Goal: Task Accomplishment & Management: Manage account settings

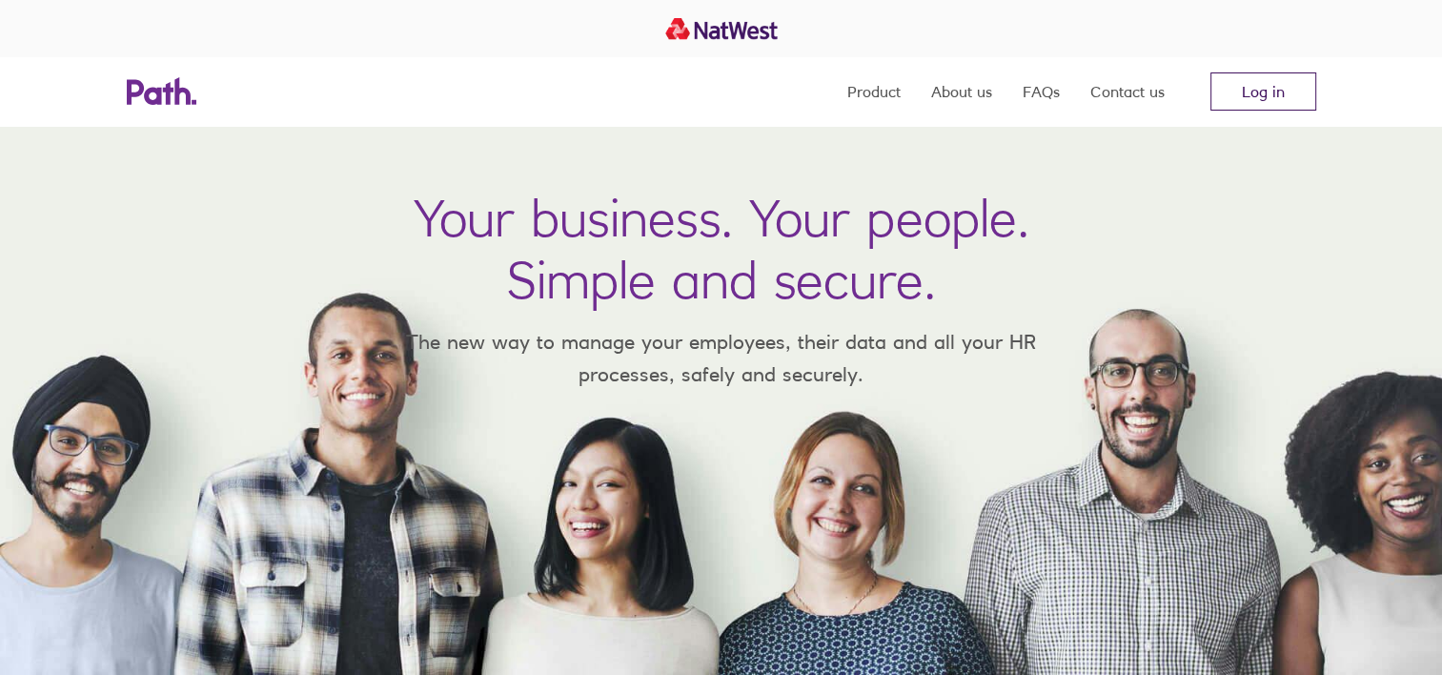
click at [1231, 96] on link "Log in" at bounding box center [1263, 91] width 106 height 38
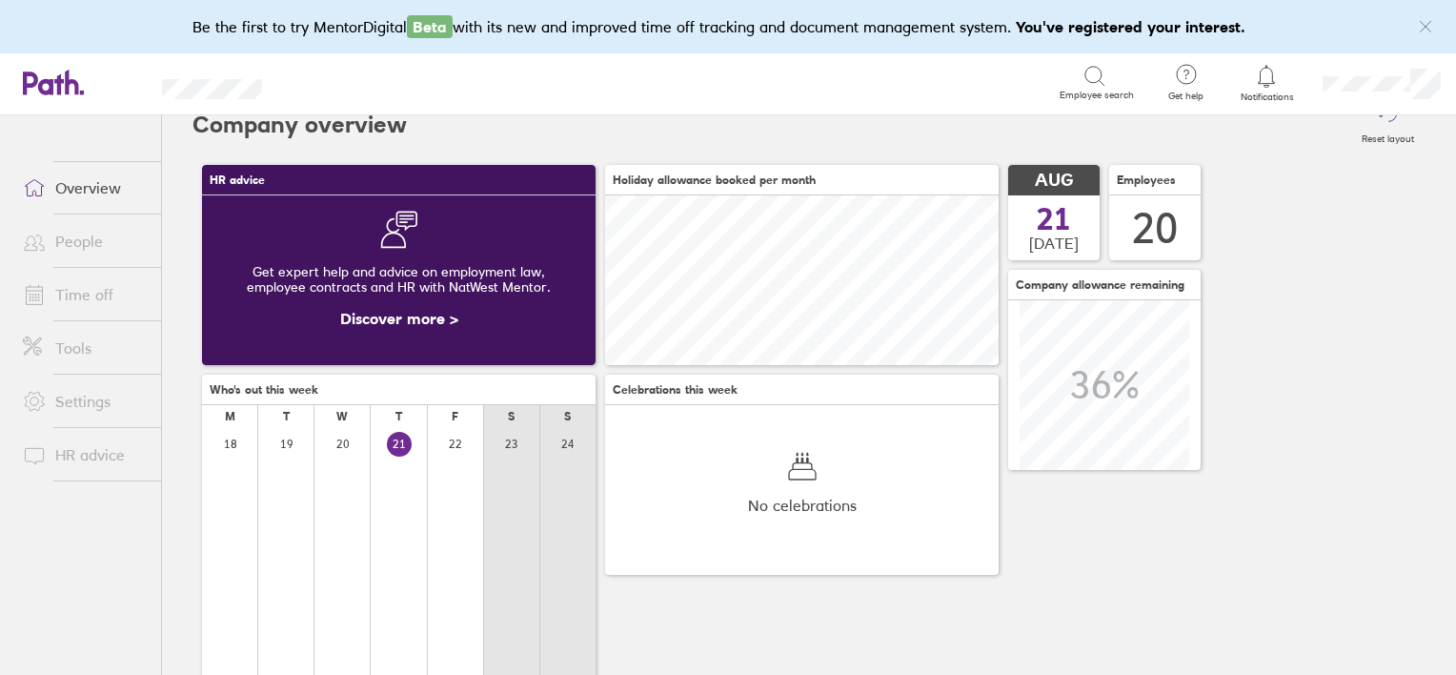
scroll to position [22, 0]
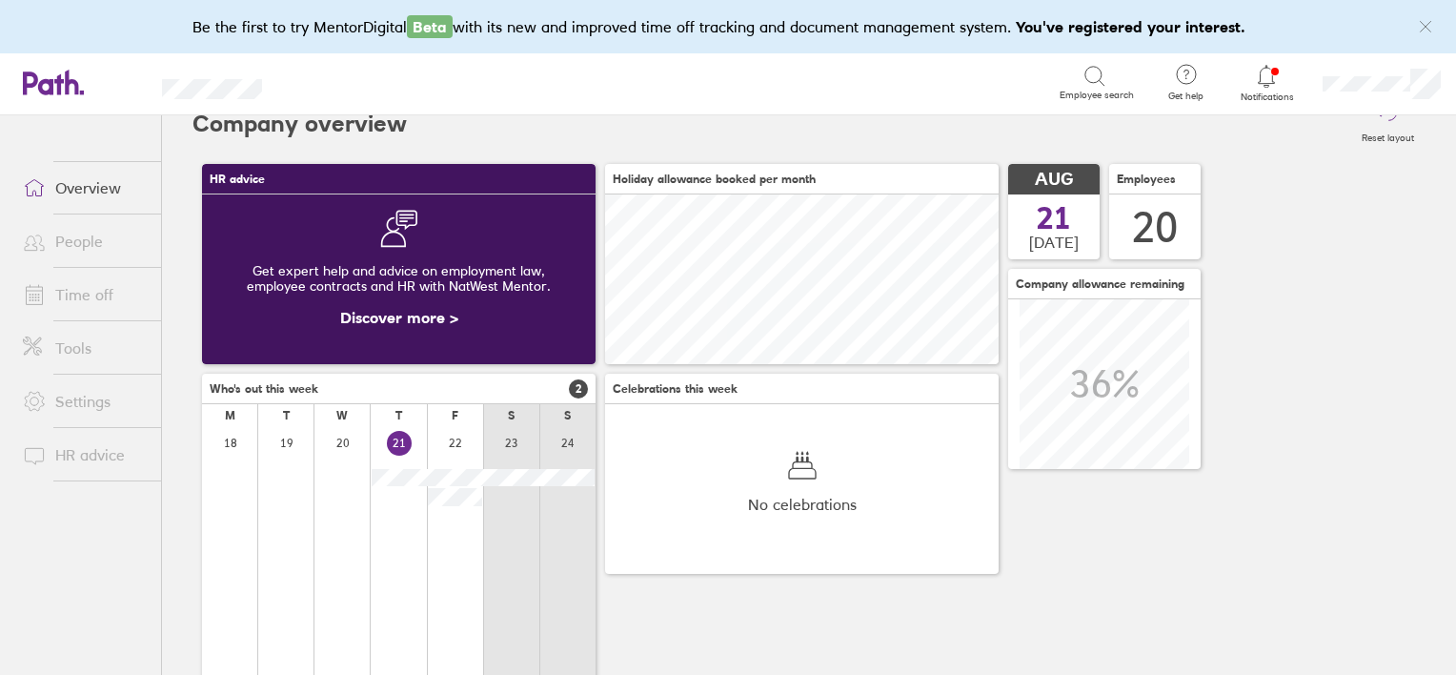
click at [91, 294] on link "Time off" at bounding box center [84, 294] width 153 height 38
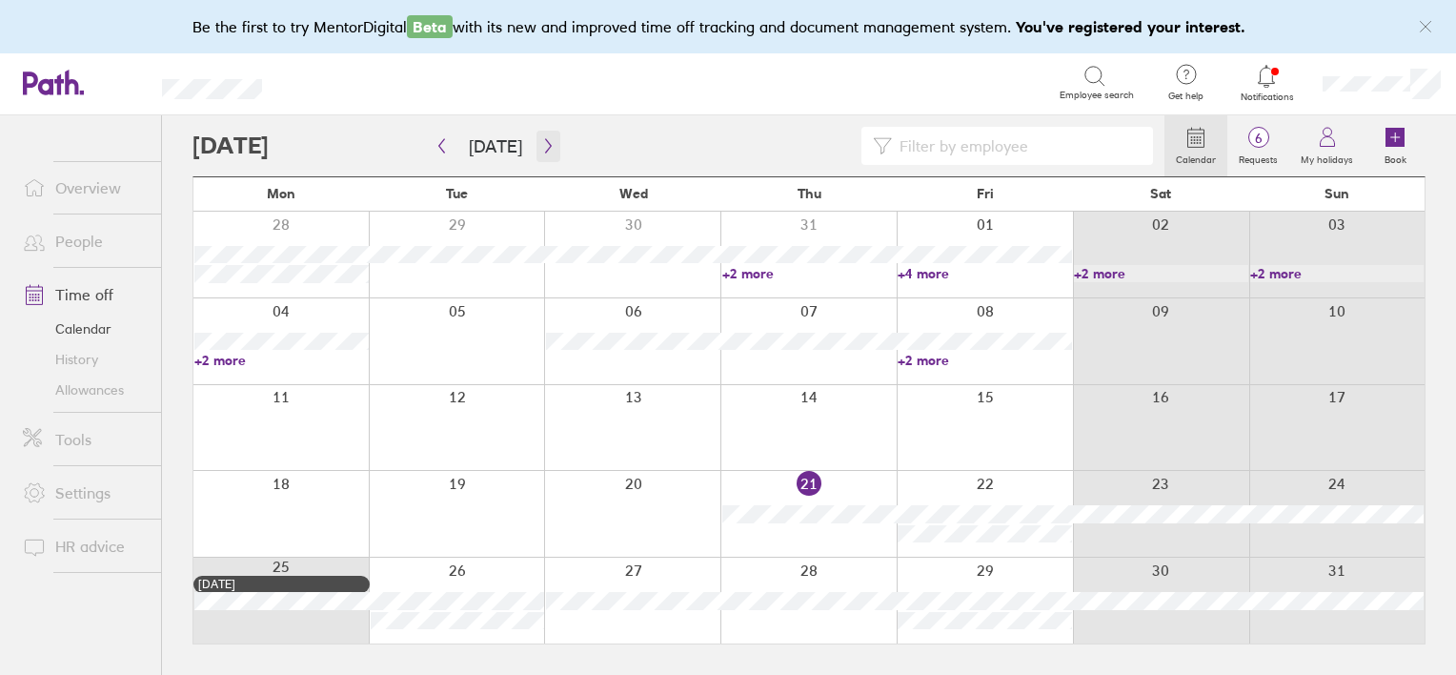
click at [541, 149] on icon "button" at bounding box center [548, 145] width 14 height 15
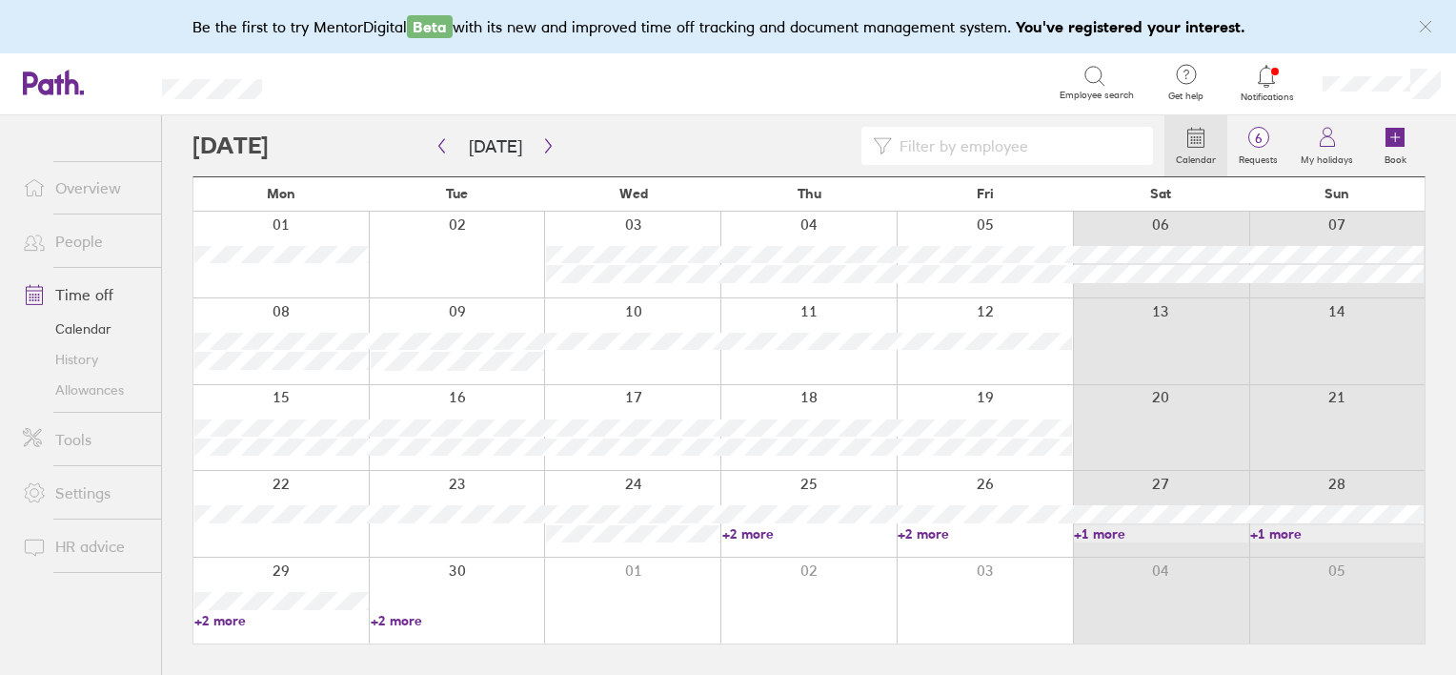
click at [465, 267] on div at bounding box center [457, 255] width 176 height 86
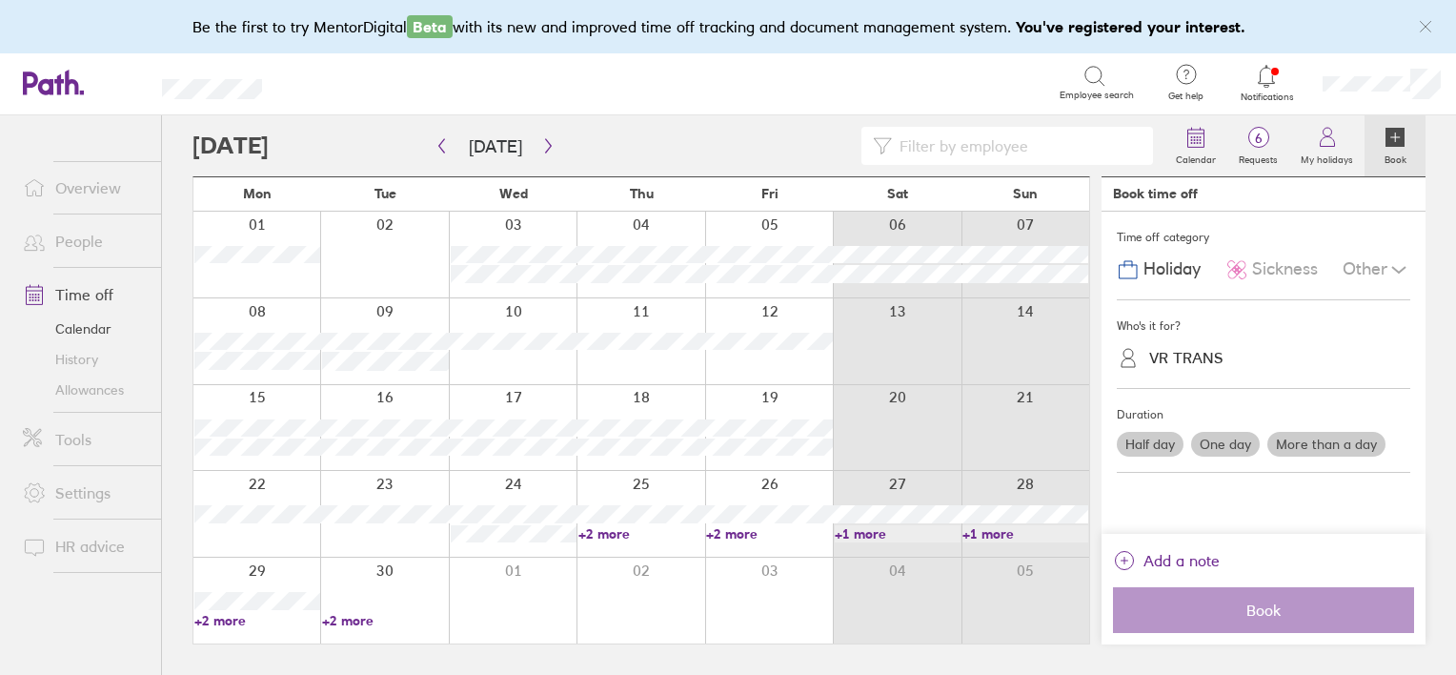
click at [375, 256] on div at bounding box center [384, 255] width 128 height 86
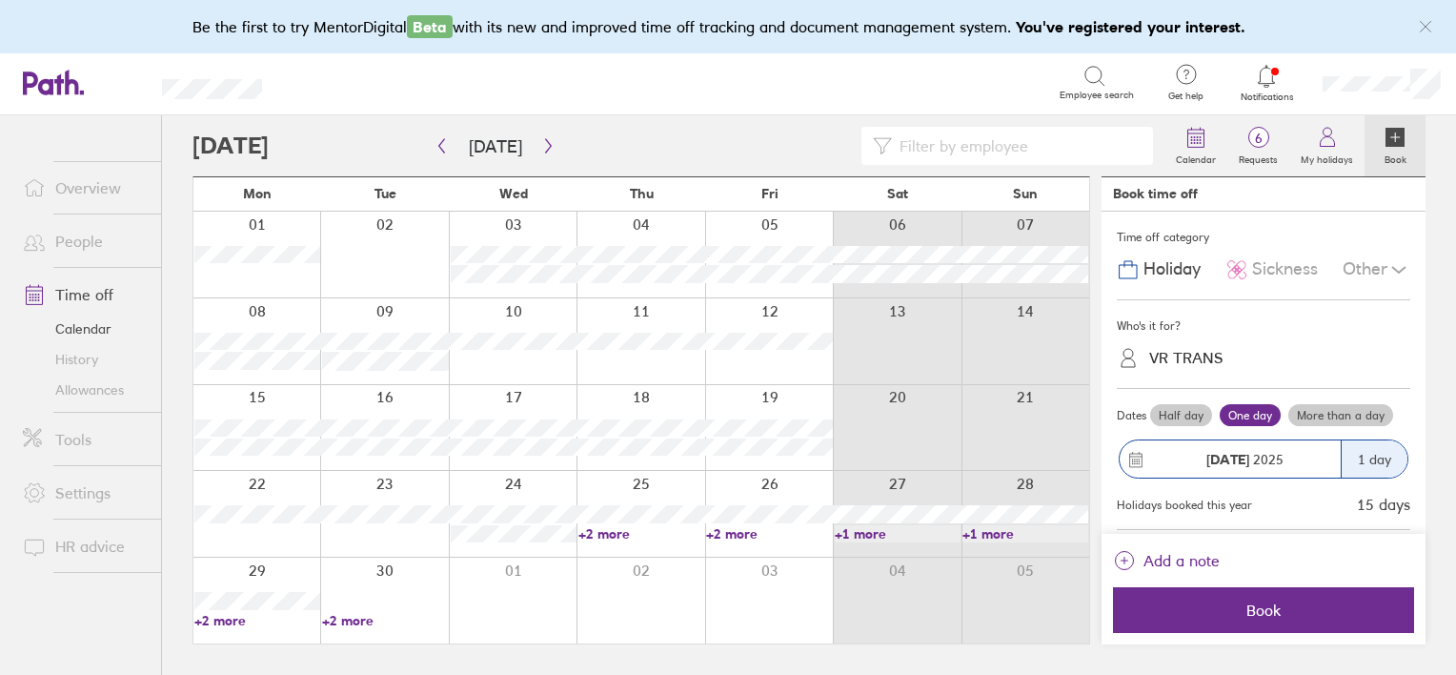
click at [1207, 353] on div "VR TRANS" at bounding box center [1186, 358] width 74 height 18
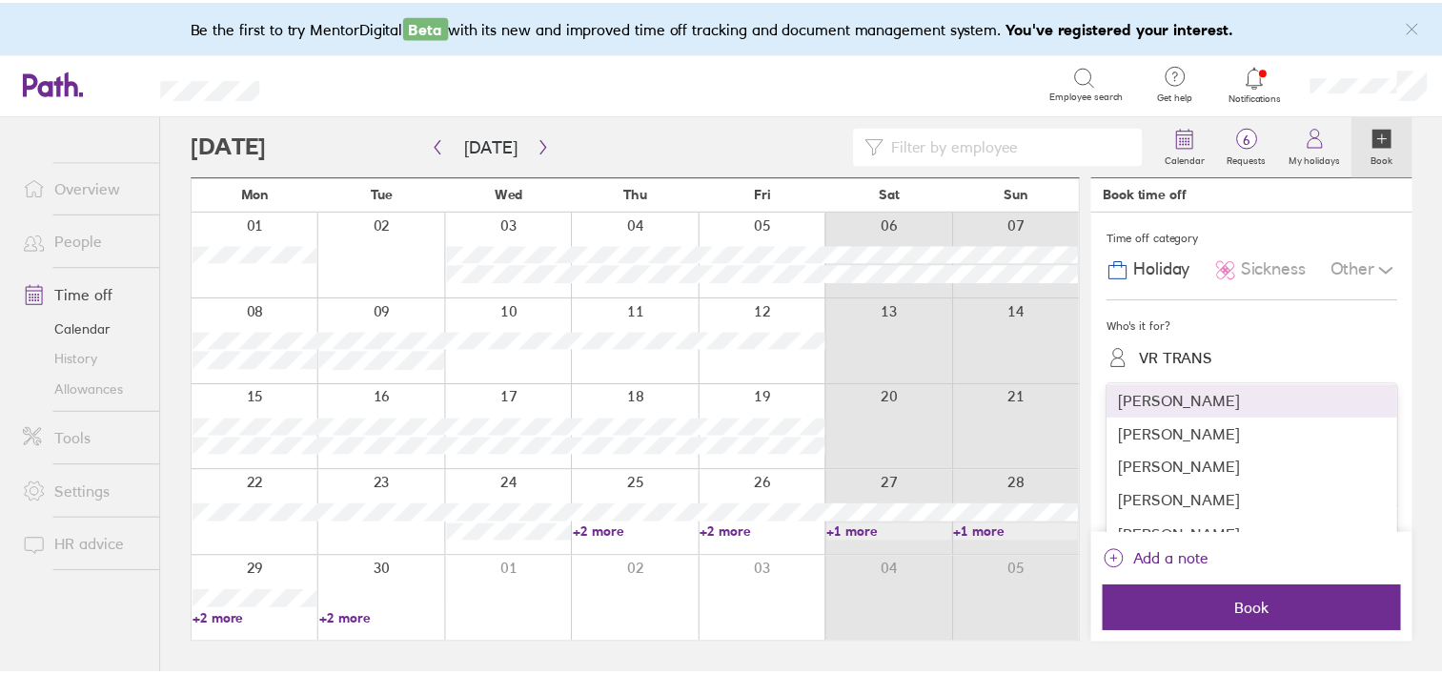
scroll to position [206, 0]
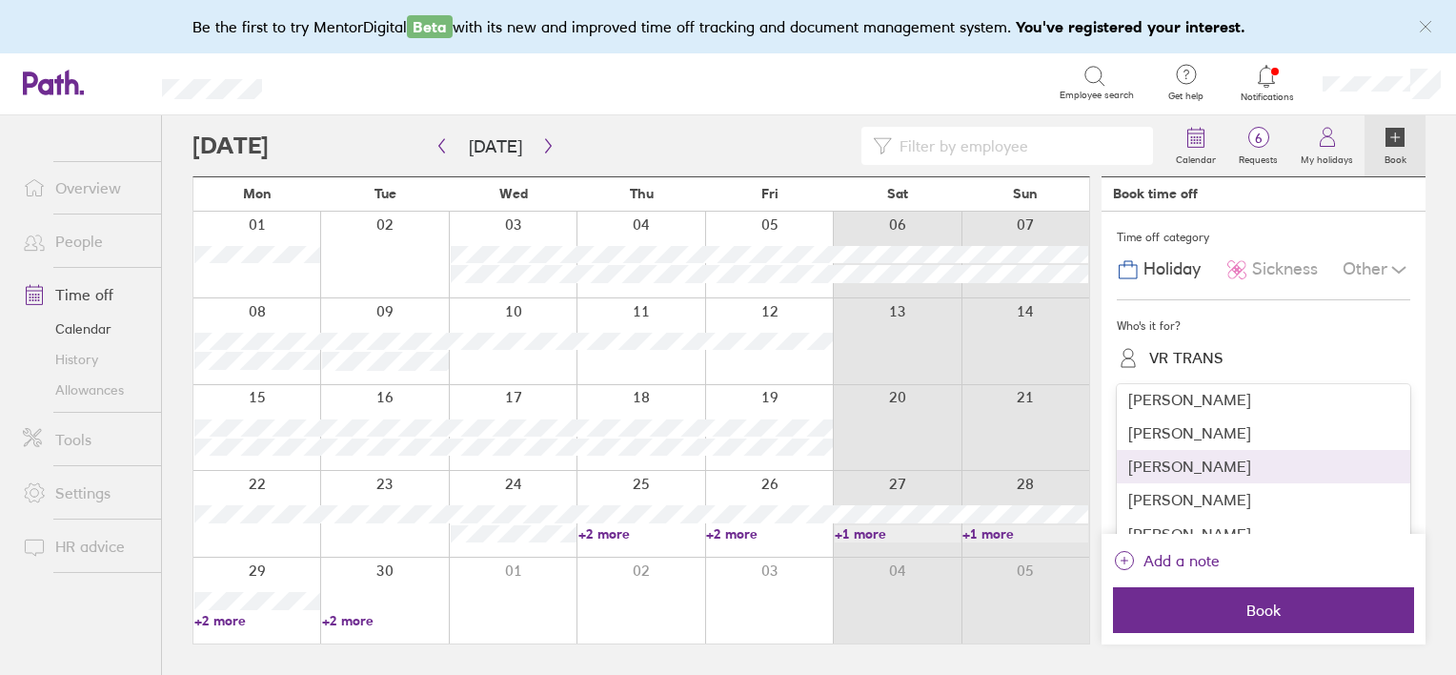
click at [1212, 483] on div "[PERSON_NAME]" at bounding box center [1264, 466] width 294 height 33
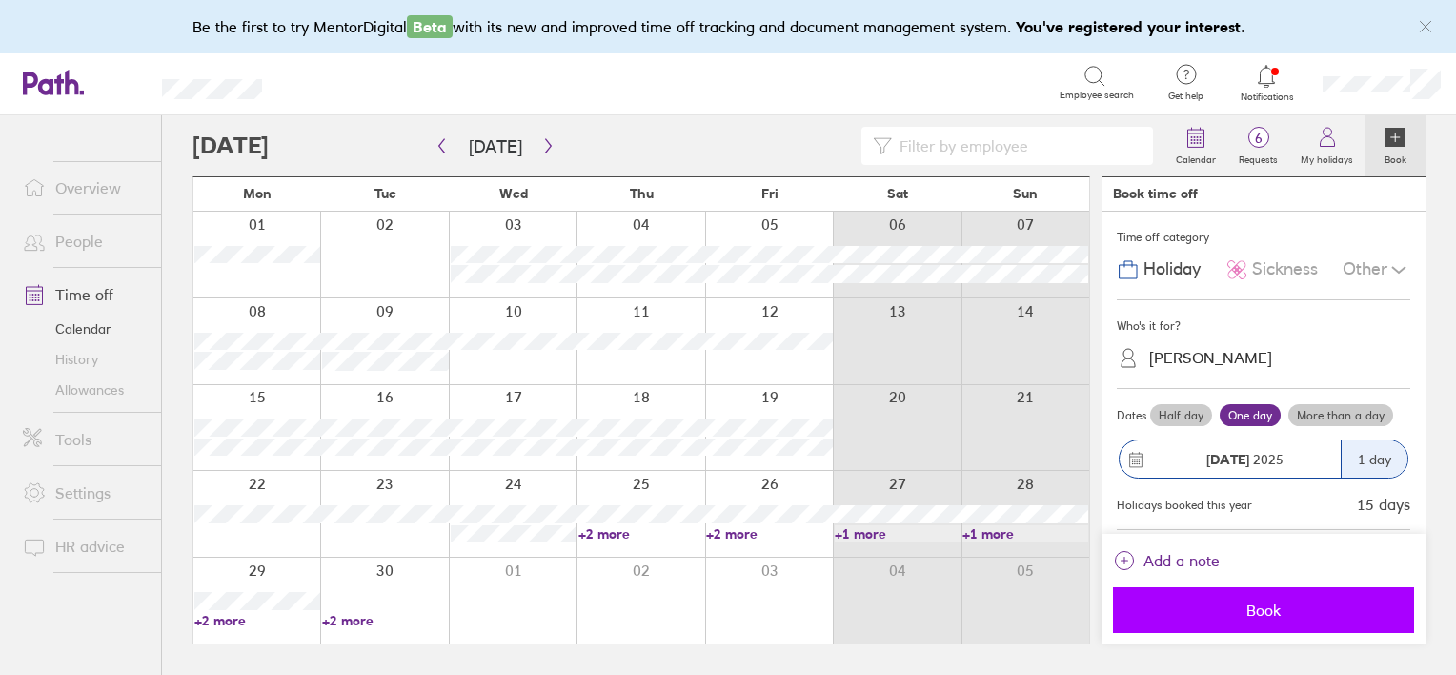
click at [1231, 607] on span "Book" at bounding box center [1263, 609] width 274 height 17
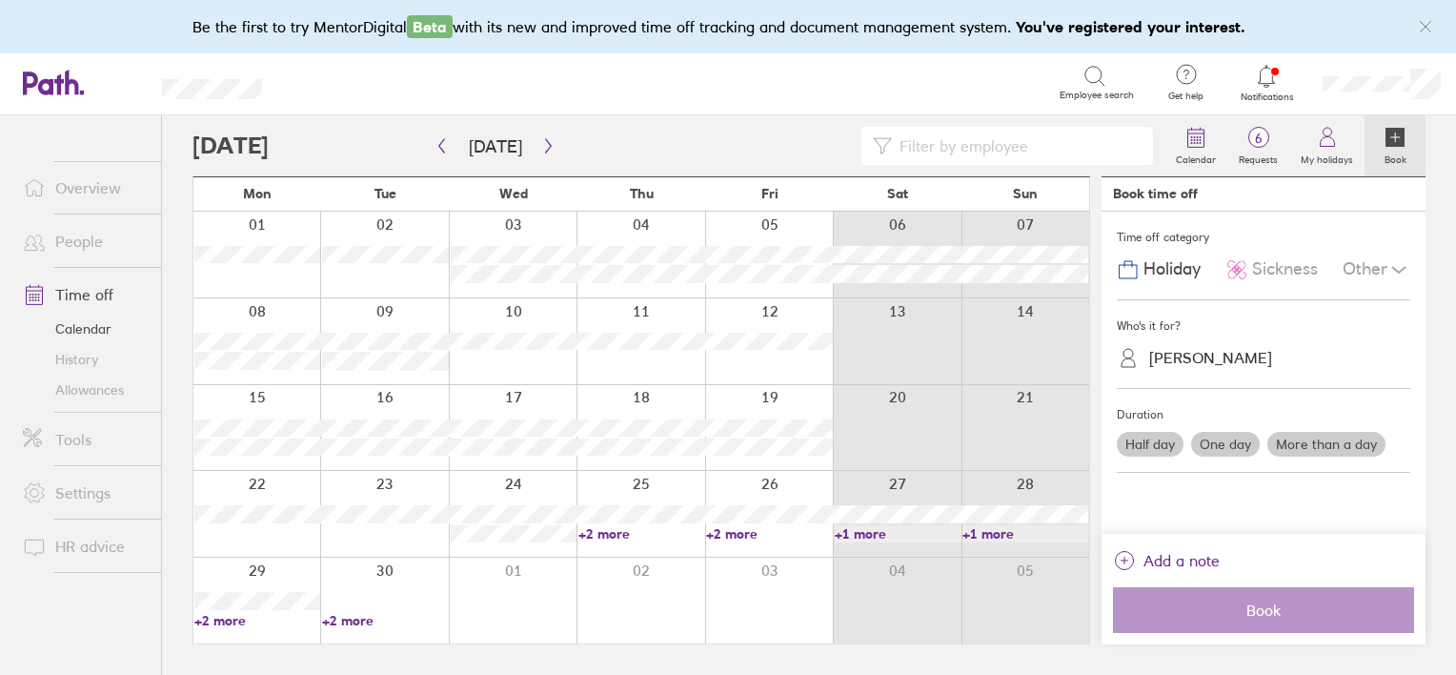
click at [269, 315] on div at bounding box center [256, 341] width 127 height 86
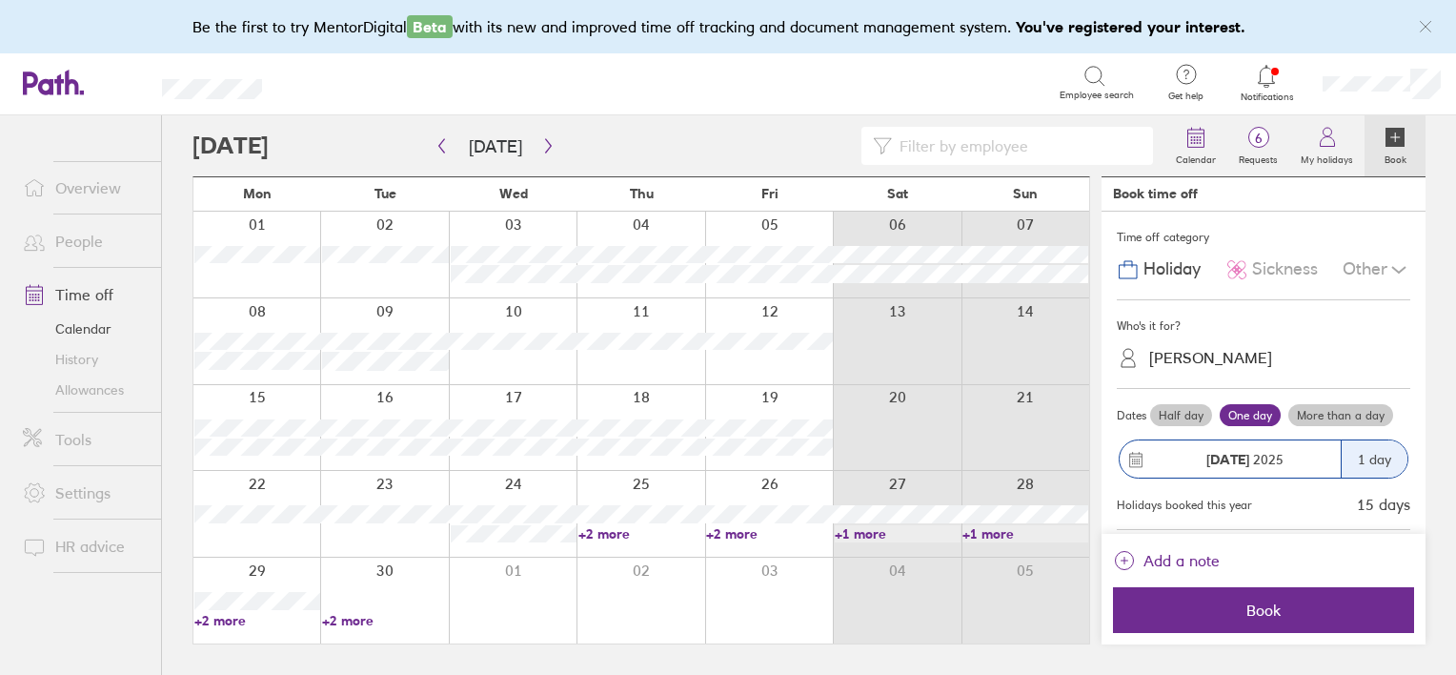
click at [1332, 412] on label "More than a day" at bounding box center [1341, 415] width 105 height 23
click at [0, 0] on input "More than a day" at bounding box center [0, 0] width 0 height 0
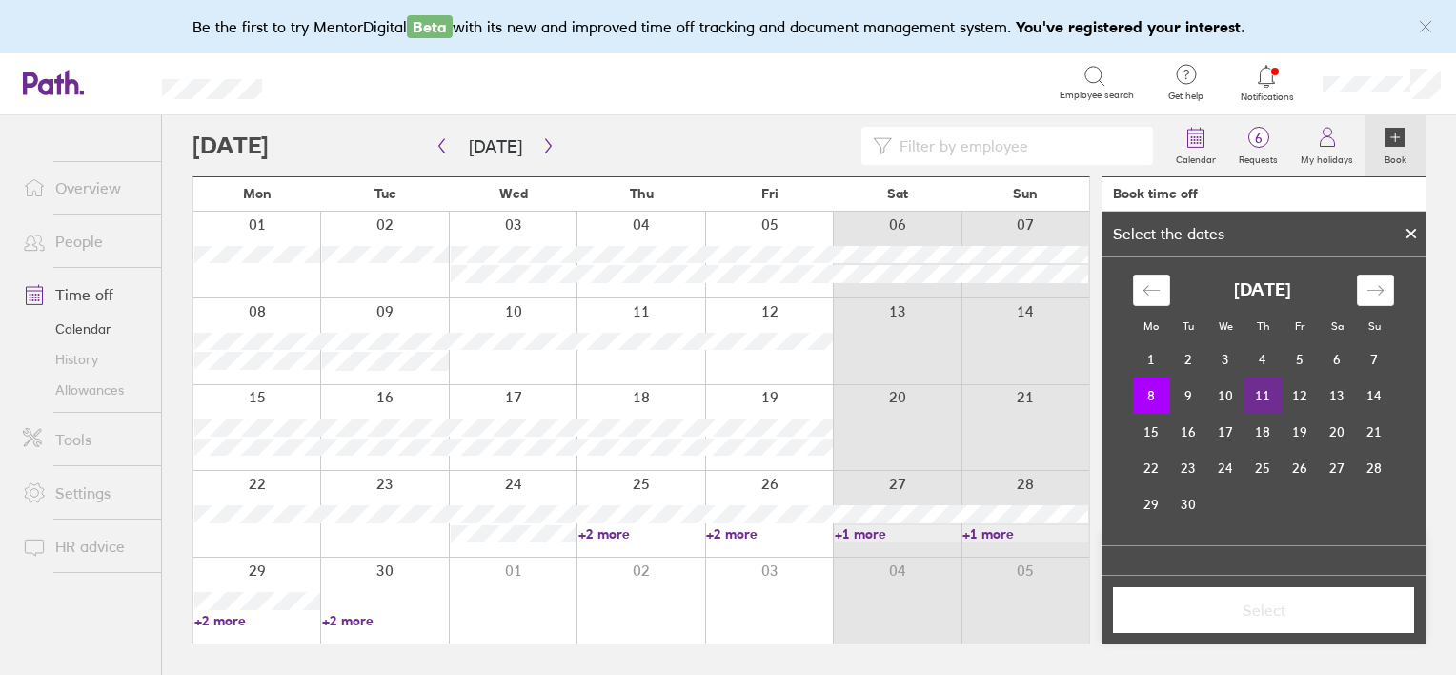
click at [1249, 399] on td "11" at bounding box center [1263, 395] width 37 height 36
click at [1261, 606] on span "Select" at bounding box center [1263, 609] width 274 height 17
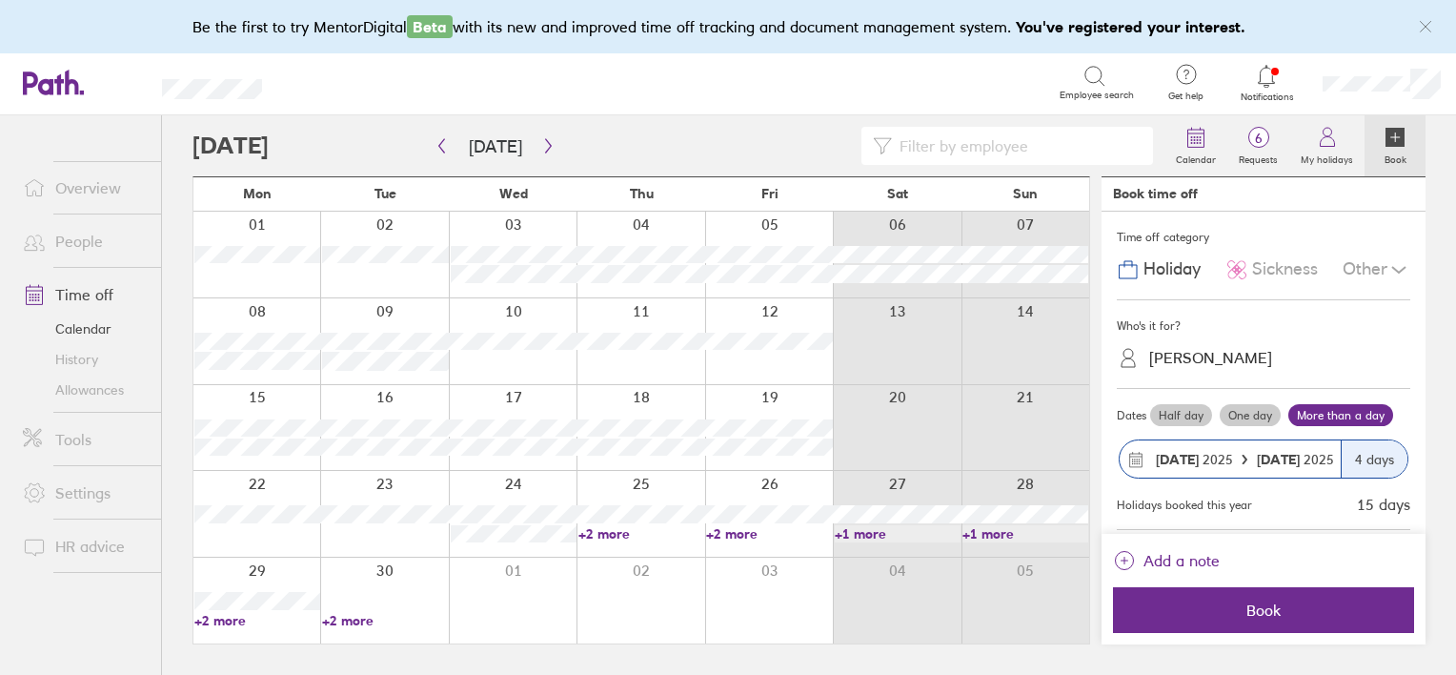
click at [1261, 606] on span "Book" at bounding box center [1263, 609] width 274 height 17
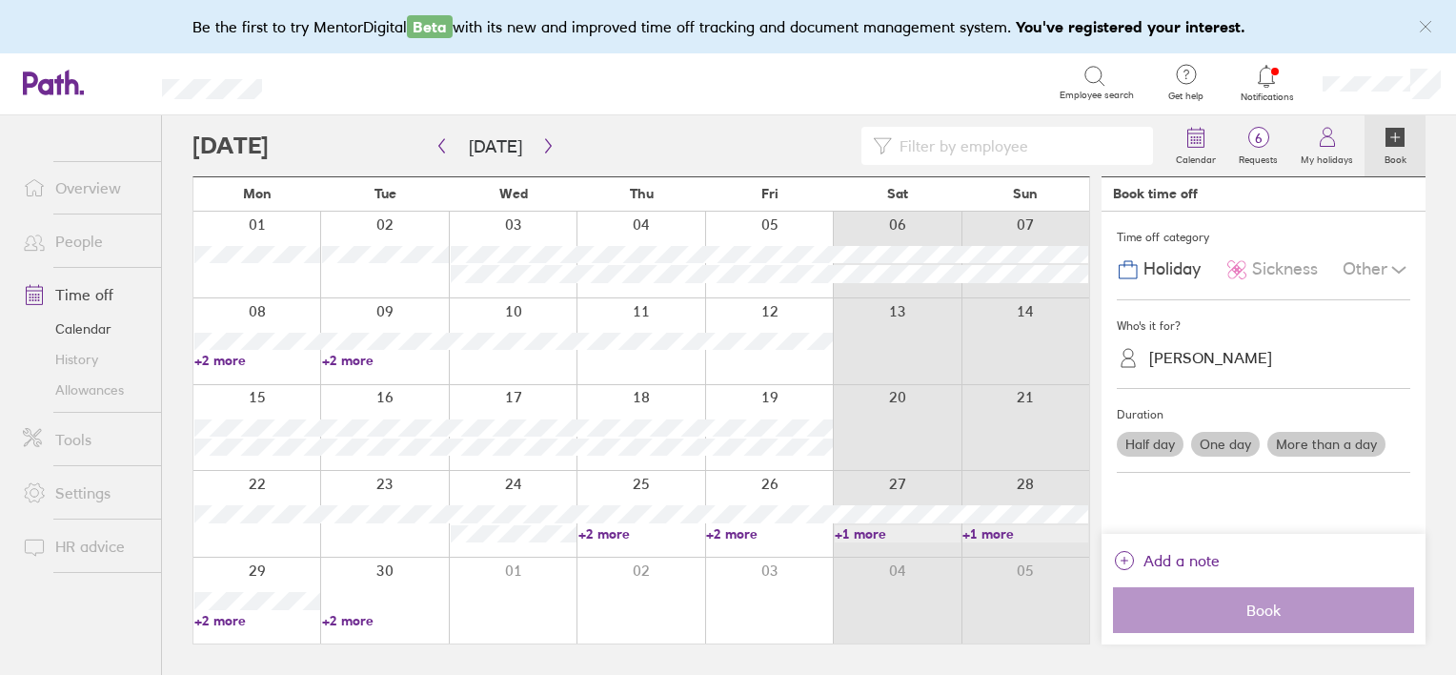
click at [333, 357] on link "+2 more" at bounding box center [385, 360] width 126 height 17
click at [1258, 90] on link "Notifications" at bounding box center [1267, 83] width 62 height 40
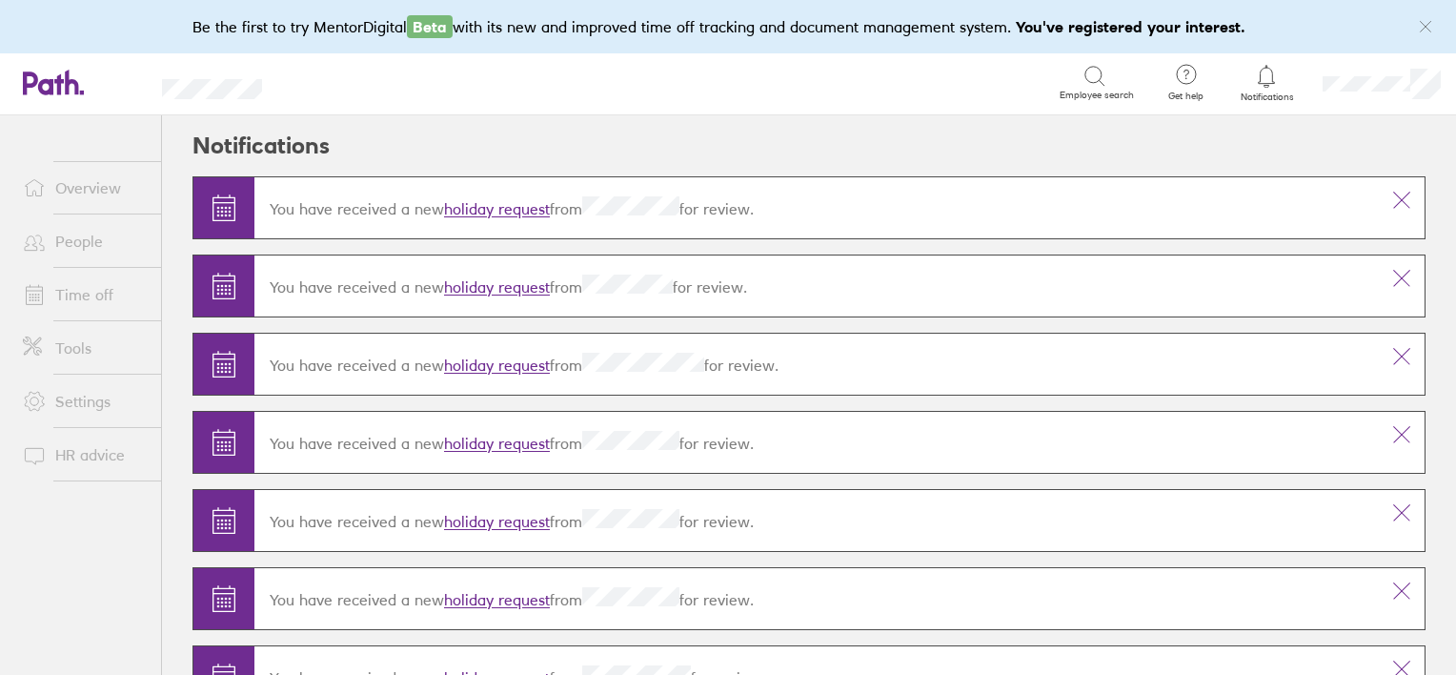
click at [71, 290] on link "Time off" at bounding box center [84, 294] width 153 height 38
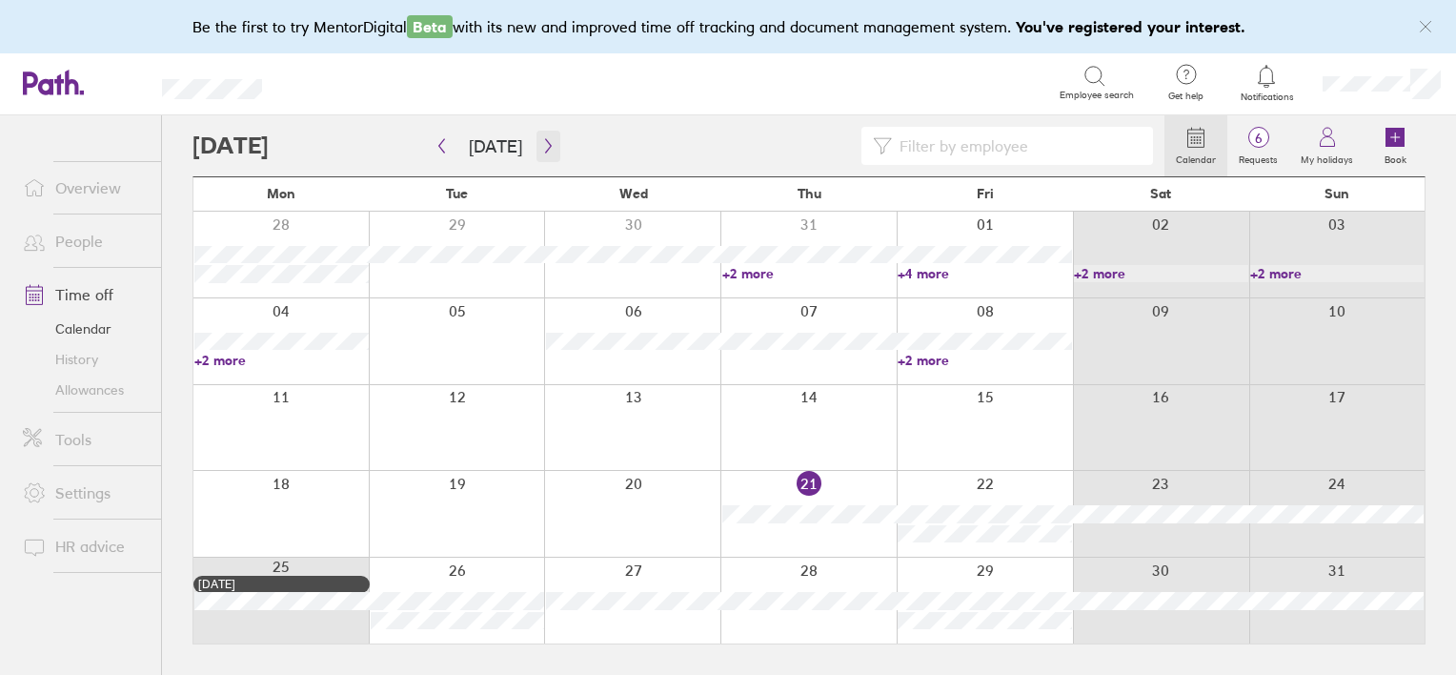
click at [541, 141] on icon "button" at bounding box center [548, 145] width 14 height 15
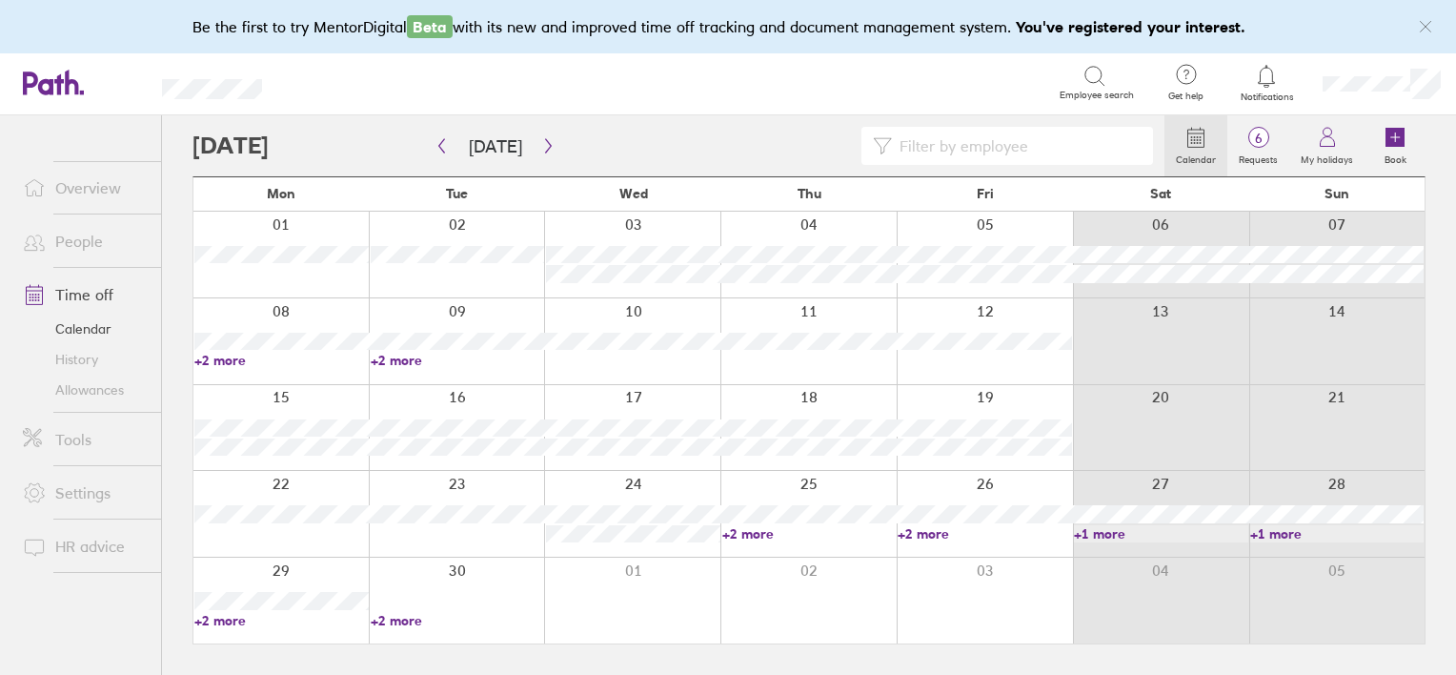
click at [761, 537] on link "+2 more" at bounding box center [809, 533] width 174 height 17
click at [551, 141] on button "button" at bounding box center [549, 146] width 24 height 31
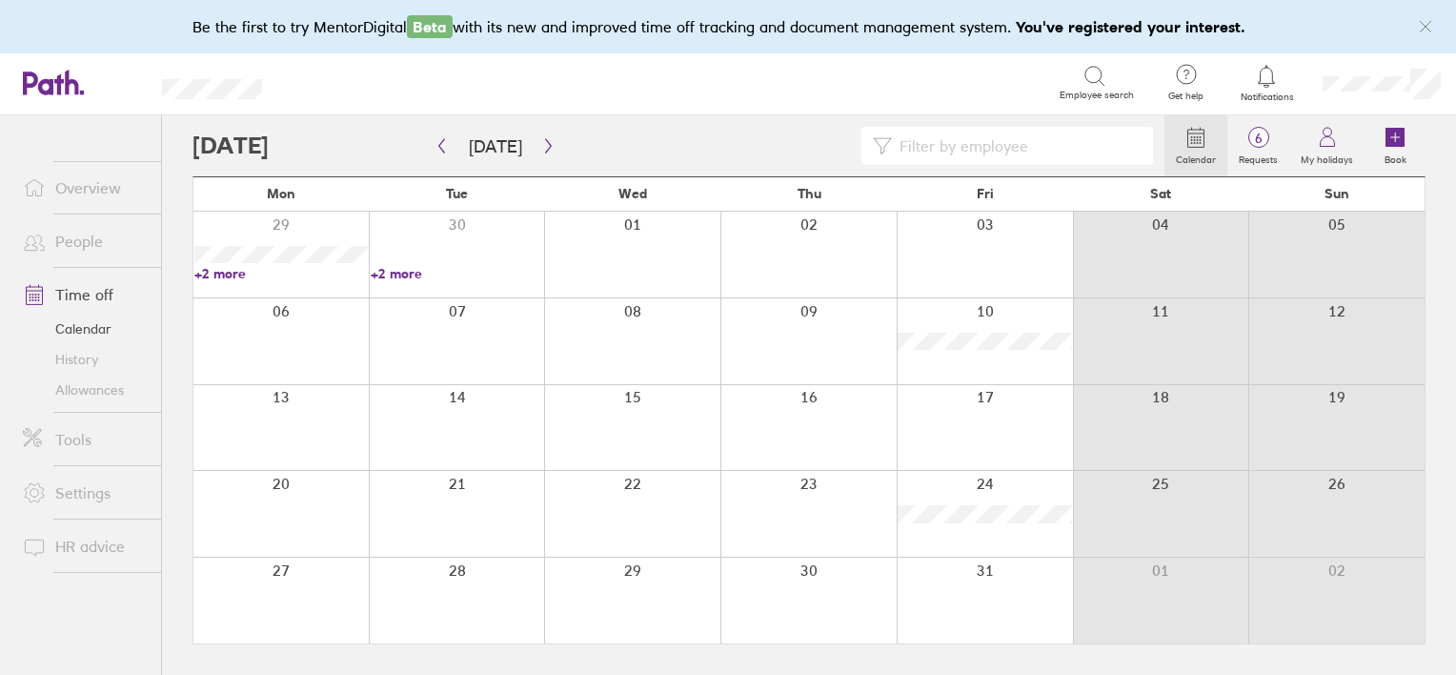
click at [1263, 85] on icon at bounding box center [1266, 76] width 23 height 23
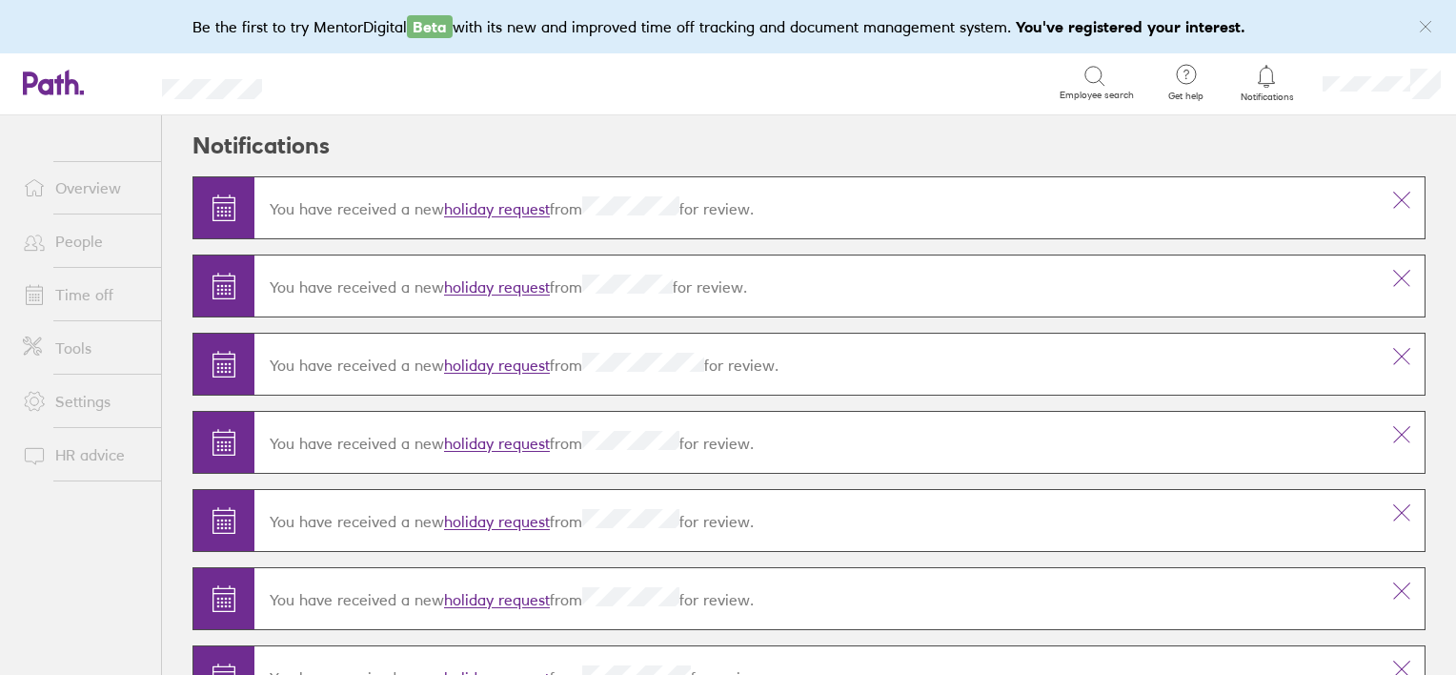
click at [519, 206] on link "holiday request" at bounding box center [497, 209] width 106 height 19
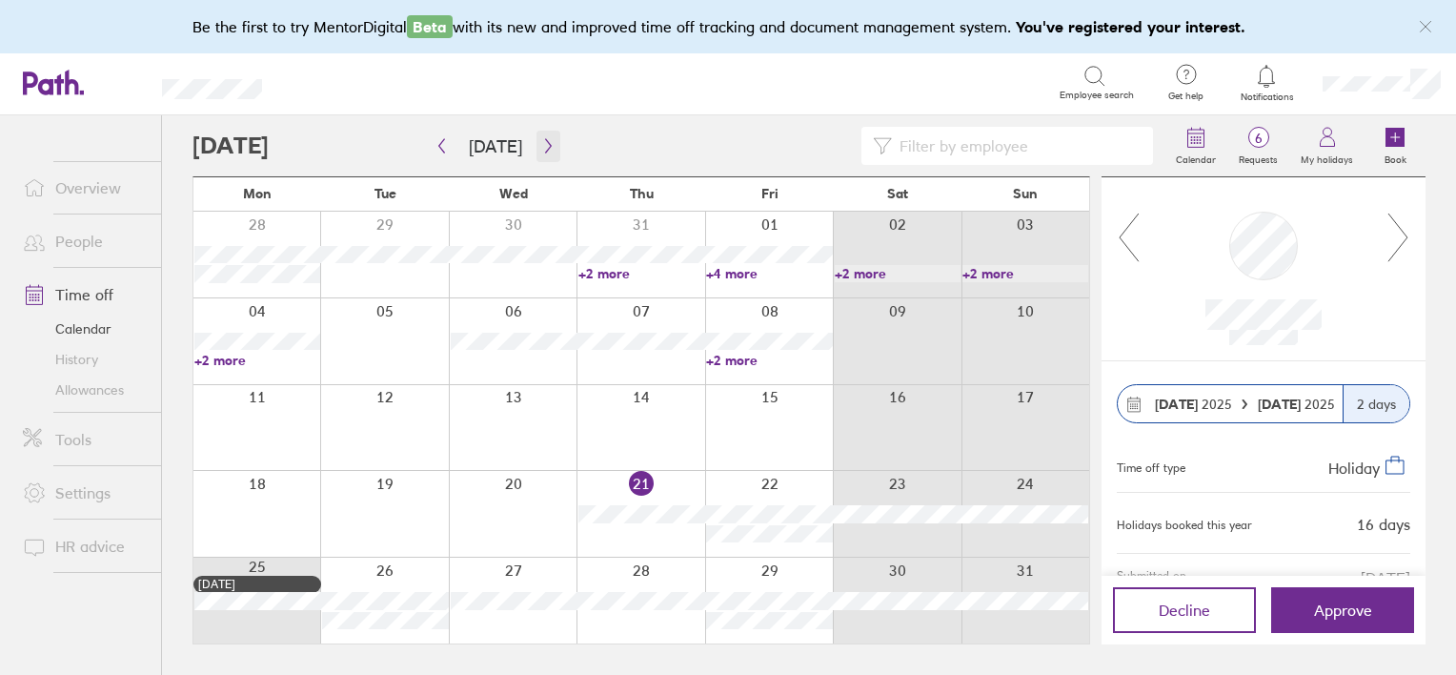
click at [541, 144] on icon "button" at bounding box center [548, 145] width 14 height 15
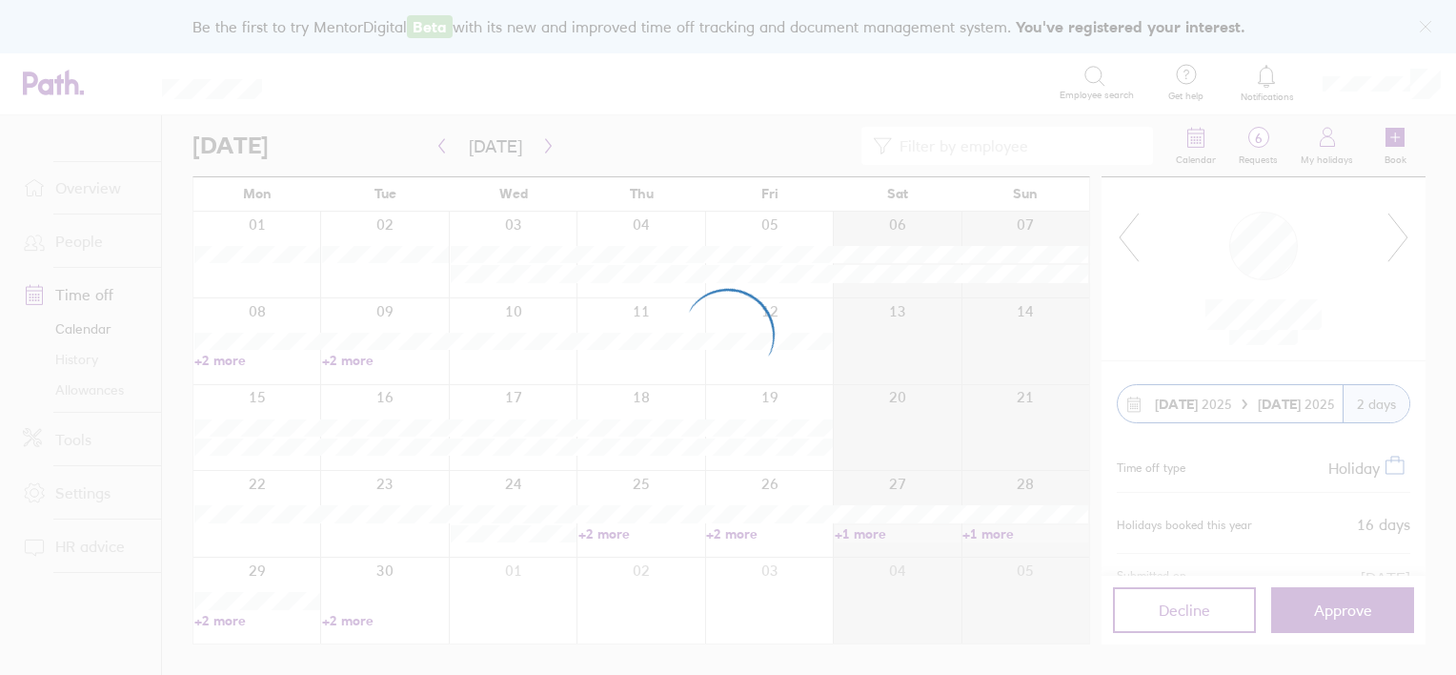
click at [221, 619] on div at bounding box center [728, 337] width 1456 height 675
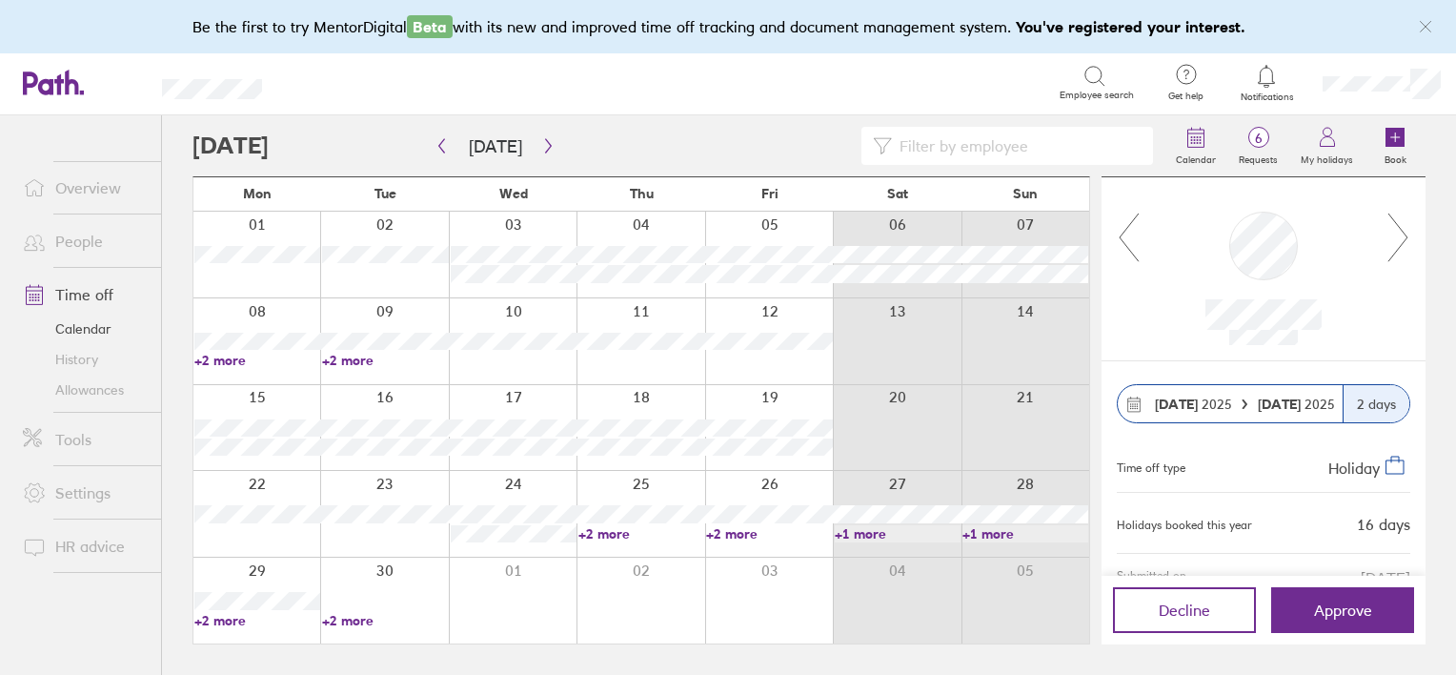
click at [221, 619] on link "+2 more" at bounding box center [257, 620] width 126 height 17
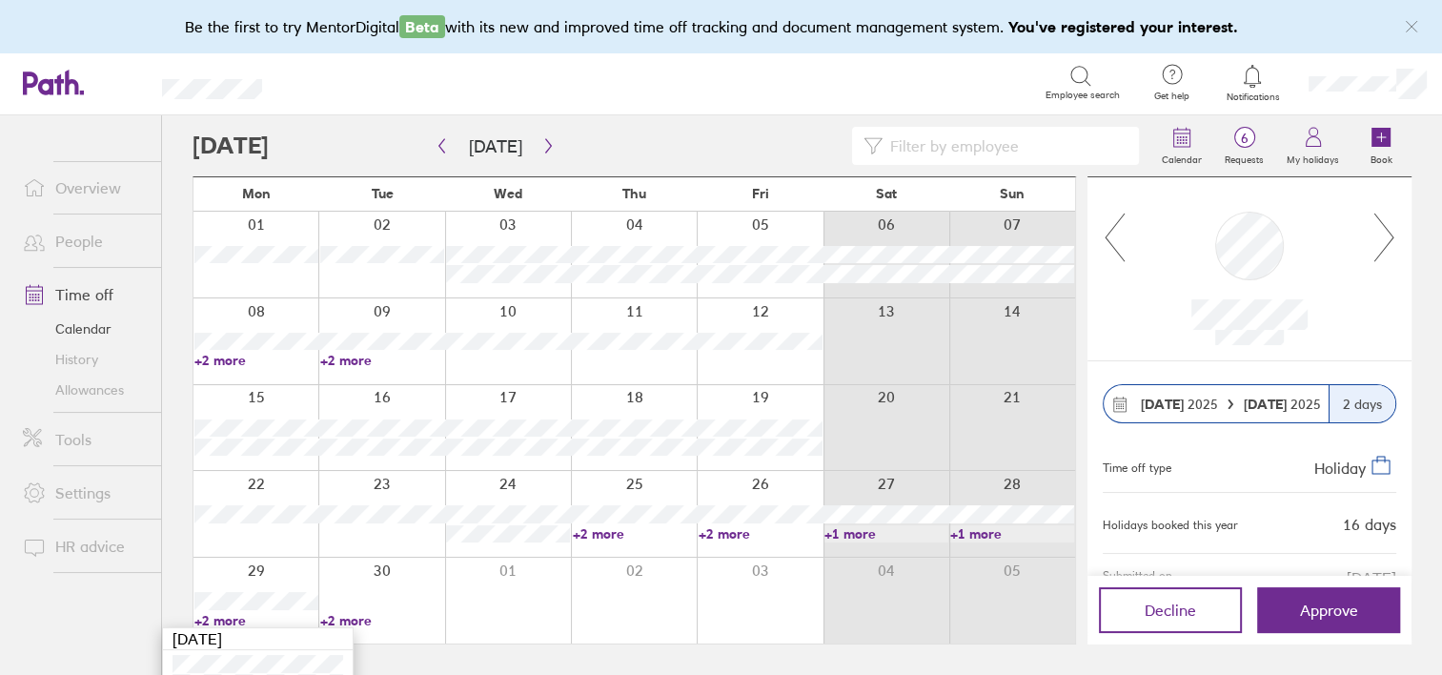
scroll to position [46, 0]
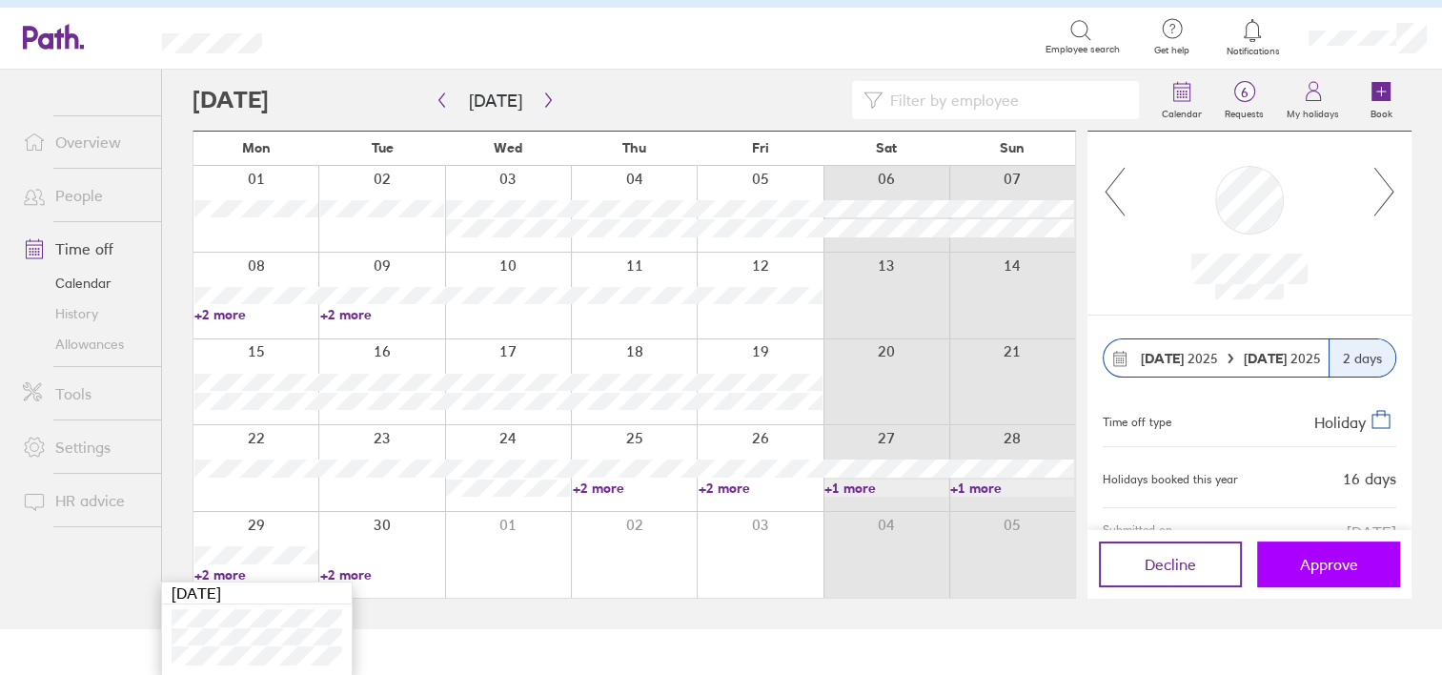
click at [1332, 563] on span "Approve" at bounding box center [1329, 564] width 58 height 17
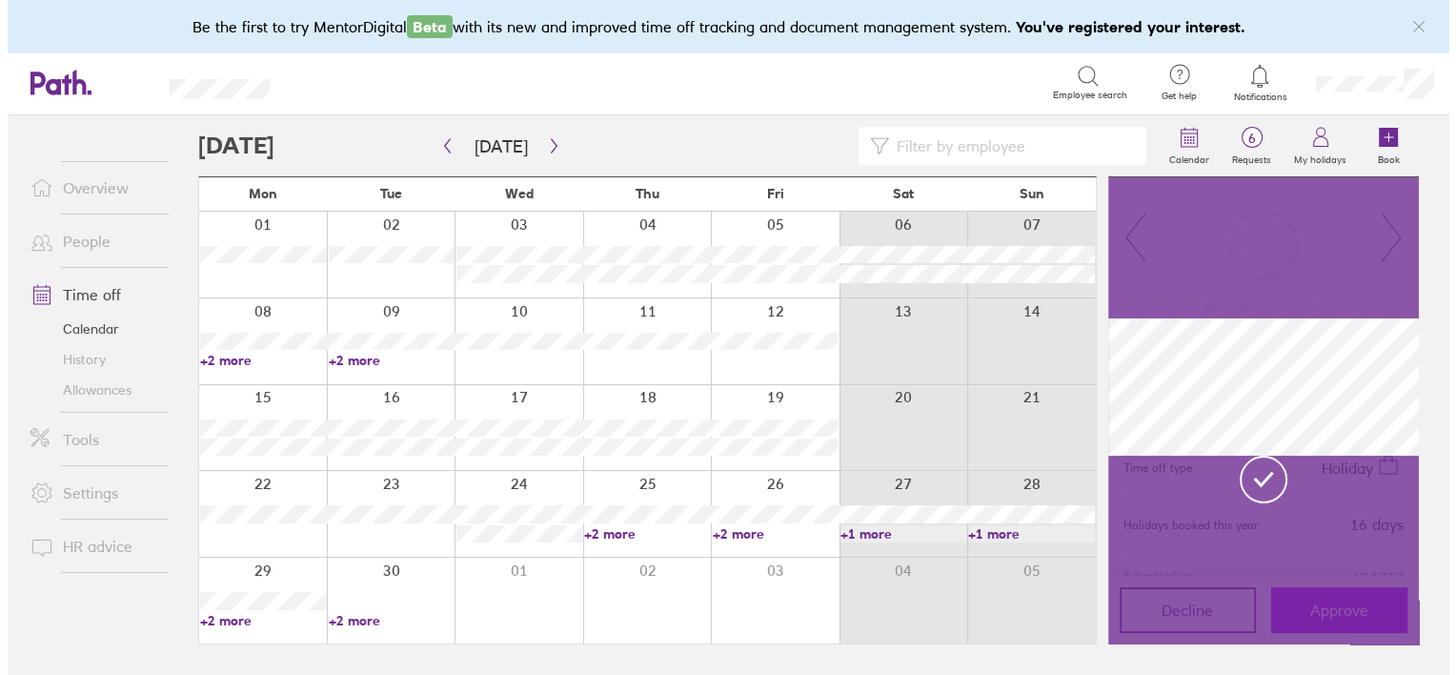
scroll to position [0, 0]
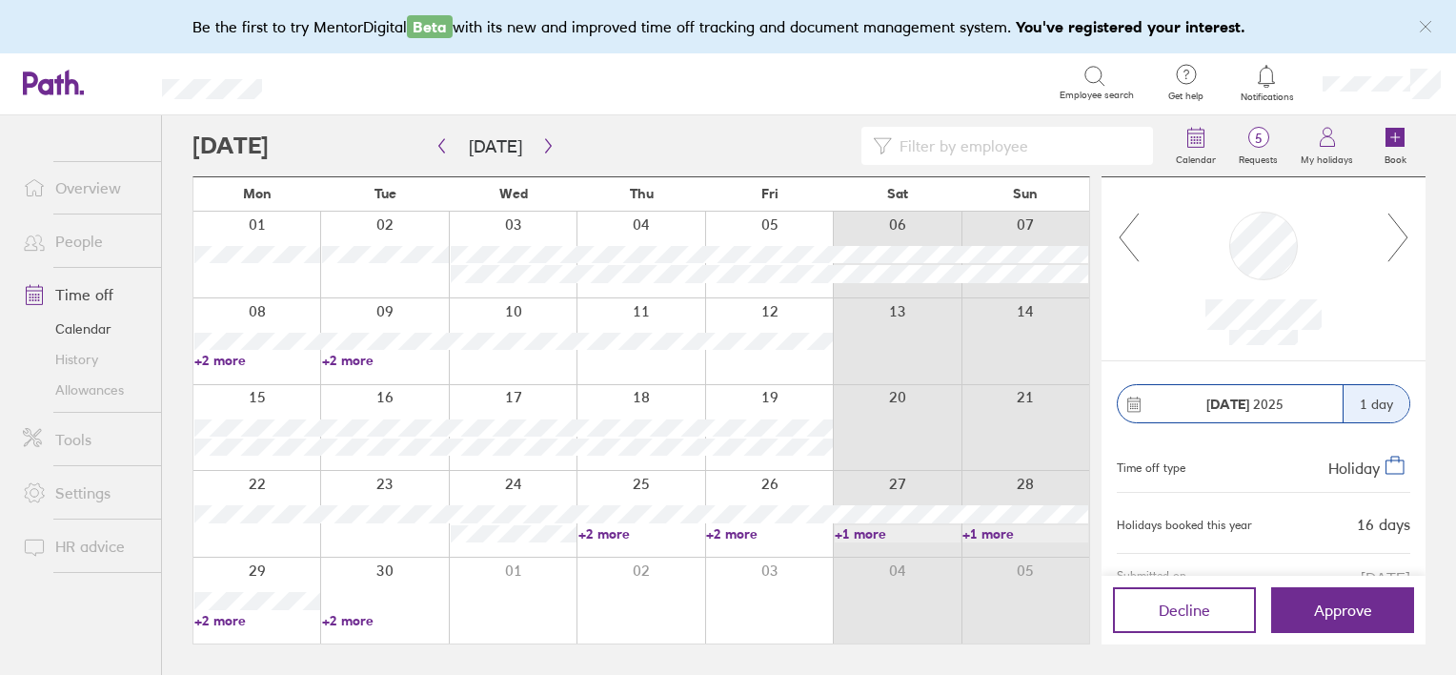
click at [1133, 239] on icon at bounding box center [1129, 237] width 24 height 51
click at [1121, 242] on icon at bounding box center [1129, 237] width 24 height 51
click at [355, 363] on link "+2 more" at bounding box center [385, 360] width 126 height 17
click at [219, 357] on link "+2 more" at bounding box center [257, 360] width 126 height 17
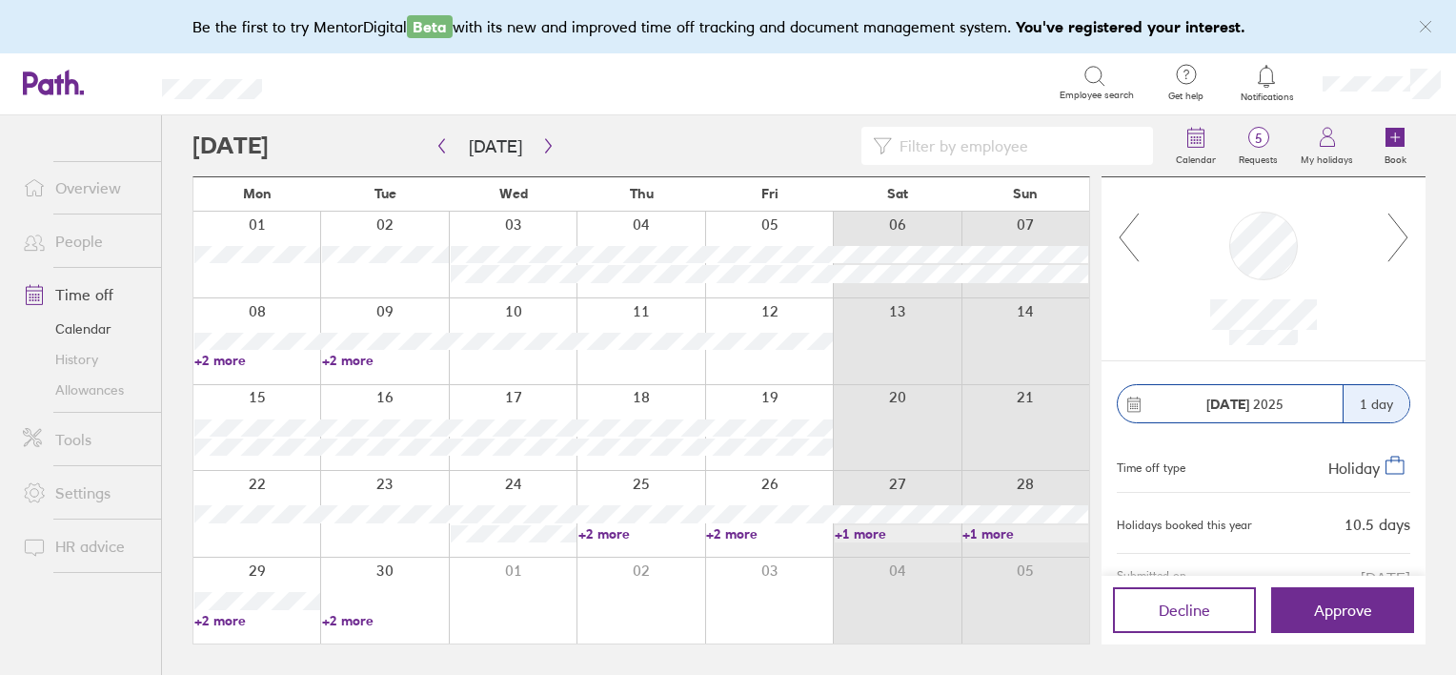
click at [219, 357] on link "+2 more" at bounding box center [257, 360] width 126 height 17
click at [1127, 229] on icon at bounding box center [1129, 237] width 24 height 51
click at [1391, 248] on icon at bounding box center [1399, 237] width 24 height 51
click at [91, 386] on link "Allowances" at bounding box center [84, 390] width 153 height 30
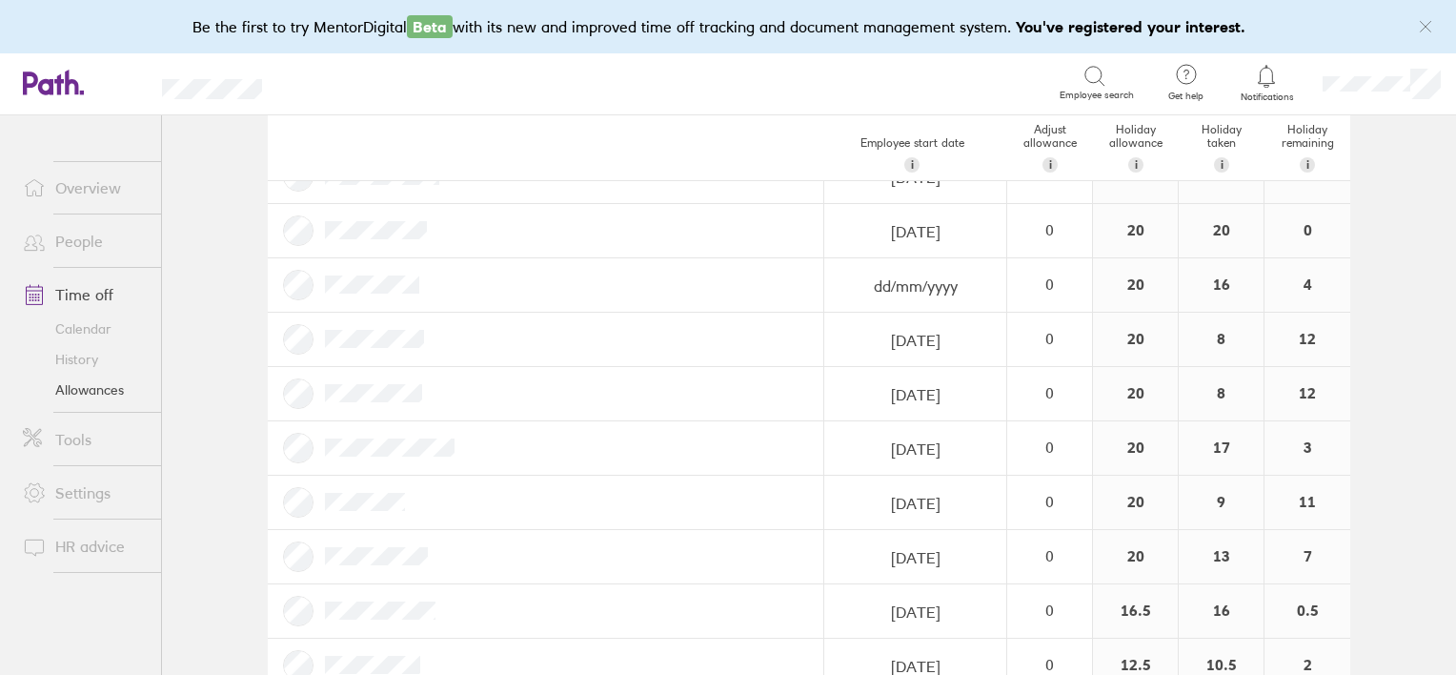
scroll to position [720, 0]
